Goal: Find contact information: Obtain details needed to contact an individual or organization

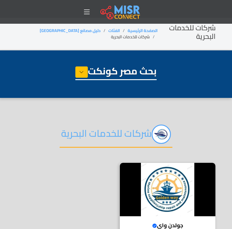
select select "**********"
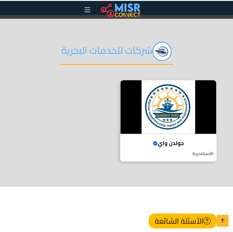
scroll to position [89, 0]
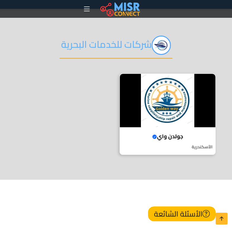
click at [156, 137] on icon "Verified account" at bounding box center [154, 136] width 5 height 5
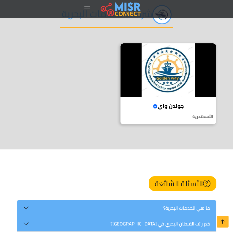
scroll to position [148, 0]
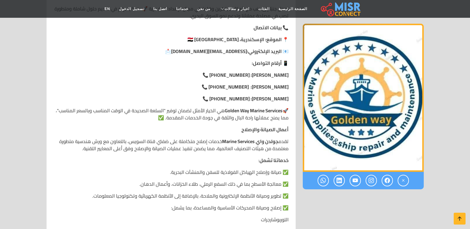
scroll to position [919, 0]
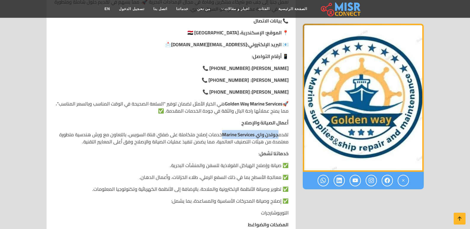
drag, startPoint x: 277, startPoint y: 120, endPoint x: 221, endPoint y: 120, distance: 56.1
click at [222, 130] on strong "جولدن واي Marine Services" at bounding box center [250, 134] width 56 height 9
copy strong "جولدن واي Marine Services"
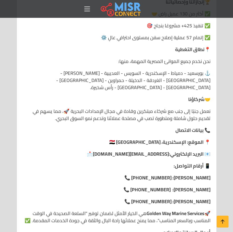
scroll to position [1112, 0]
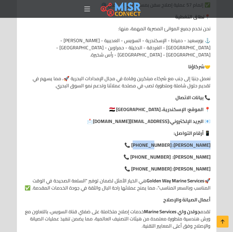
drag, startPoint x: 212, startPoint y: 124, endPoint x: 151, endPoint y: 125, distance: 61.4
copy strong "[PERSON_NAME]: 01033664146"
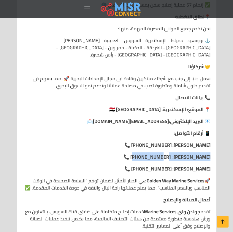
drag, startPoint x: 210, startPoint y: 134, endPoint x: 149, endPoint y: 136, distance: 60.8
click at [149, 152] on strong "[PERSON_NAME]: [PHONE_NUMBER] 📞" at bounding box center [166, 156] width 87 height 9
copy strong "[PERSON_NAME]: 01221386556"
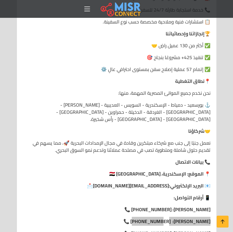
scroll to position [1055, 0]
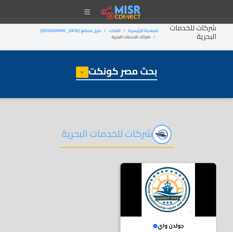
select select "**********"
